Goal: Transaction & Acquisition: Purchase product/service

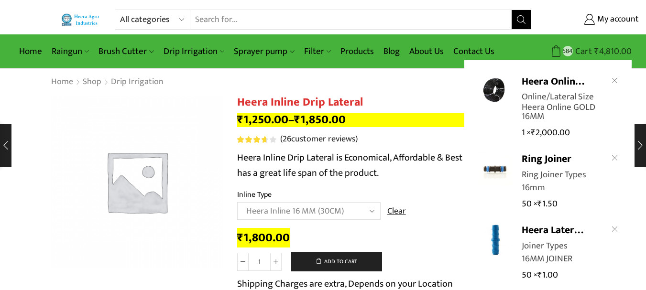
click at [557, 50] on icon at bounding box center [557, 51] width 12 height 12
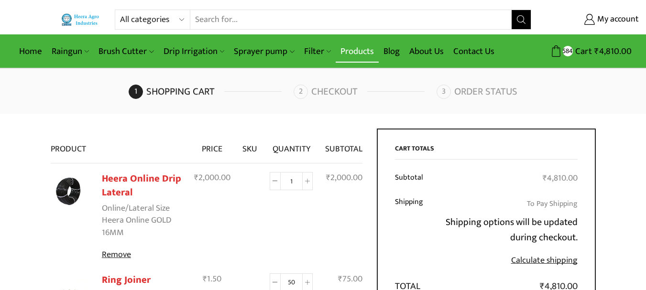
click at [362, 54] on link "Products" at bounding box center [357, 51] width 43 height 22
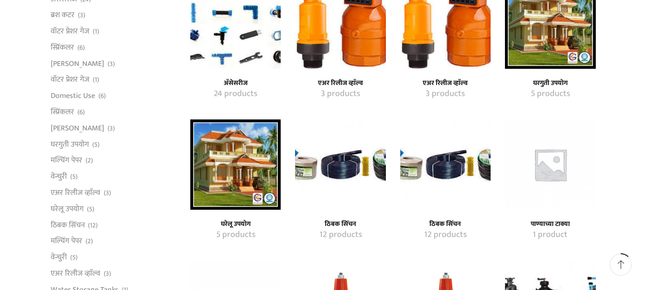
scroll to position [335, 0]
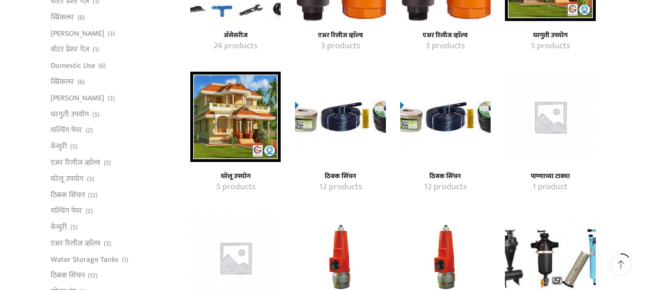
click at [351, 150] on img "Visit product category ठिबक सिंचन" at bounding box center [340, 117] width 90 height 90
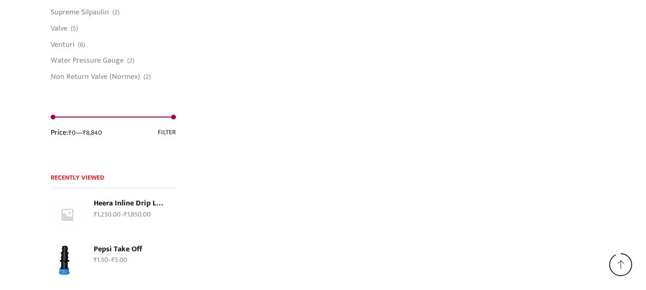
scroll to position [957, 0]
